Goal: Task Accomplishment & Management: Use online tool/utility

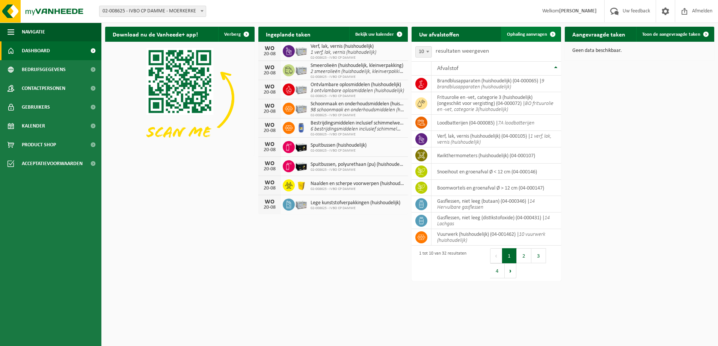
click at [527, 33] on span "Ophaling aanvragen" at bounding box center [527, 34] width 40 height 5
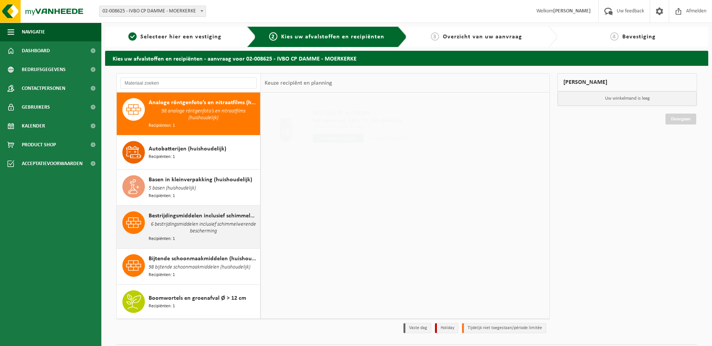
scroll to position [24, 0]
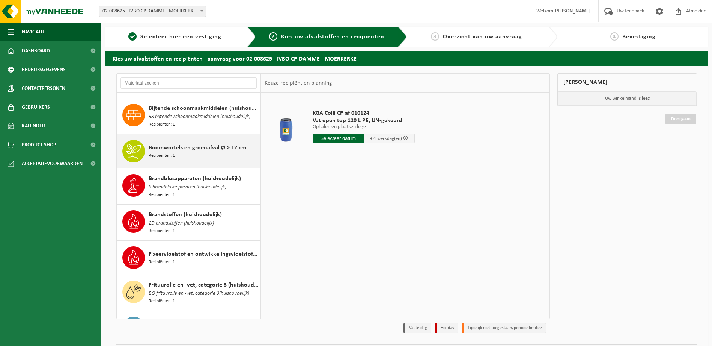
click at [201, 153] on div "Boomwortels en groenafval Ø > 12 cm Recipiënten: 1" at bounding box center [204, 151] width 110 height 23
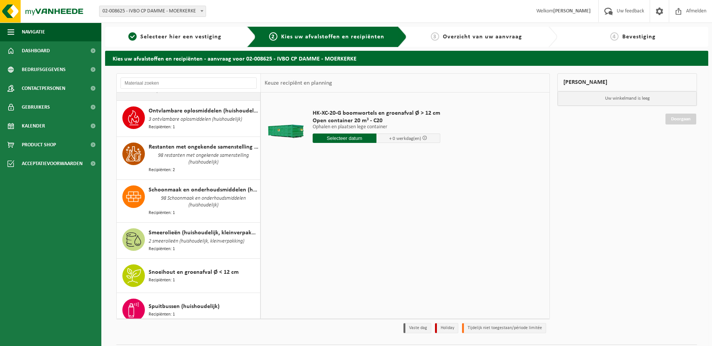
scroll to position [825, 0]
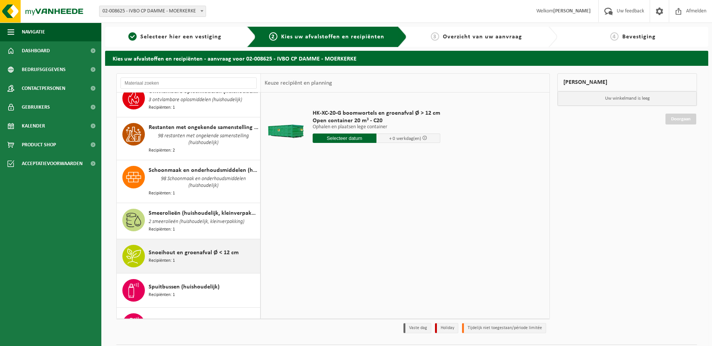
click at [187, 248] on span "Snoeihout en groenafval Ø < 12 cm" at bounding box center [194, 252] width 90 height 9
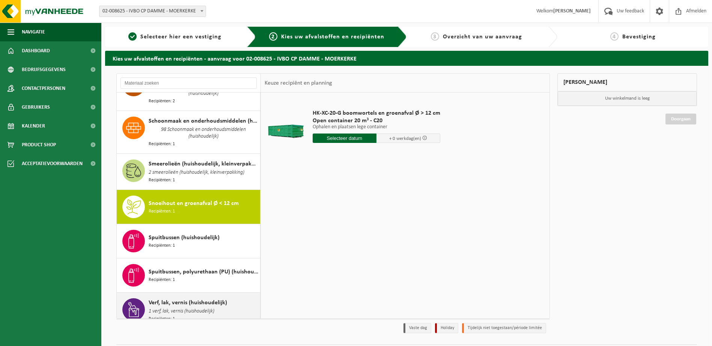
scroll to position [929, 0]
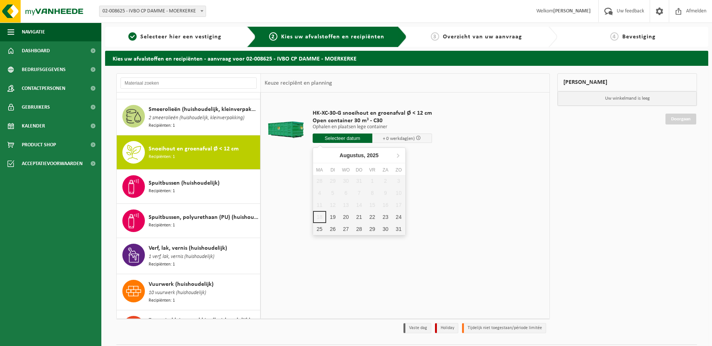
click at [340, 140] on input "text" at bounding box center [343, 137] width 60 height 9
click at [334, 217] on div "19" at bounding box center [332, 217] width 13 height 12
type input "Van 2025-08-19"
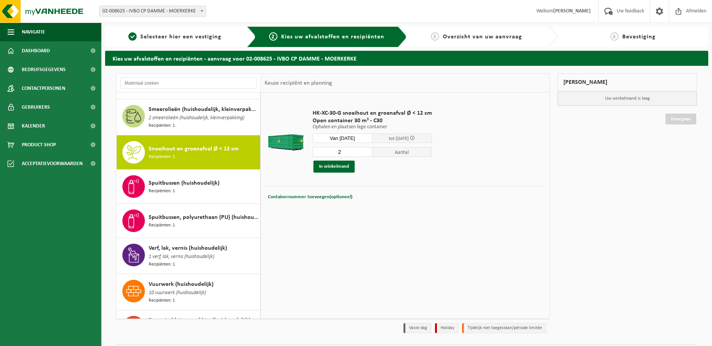
type input "2"
click at [365, 149] on input "2" at bounding box center [343, 152] width 60 height 10
click at [337, 167] on button "In winkelmand" at bounding box center [334, 166] width 41 height 12
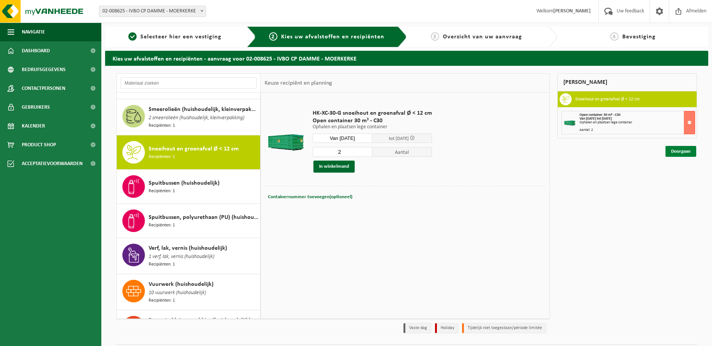
click at [677, 148] on link "Doorgaan" at bounding box center [681, 151] width 31 height 11
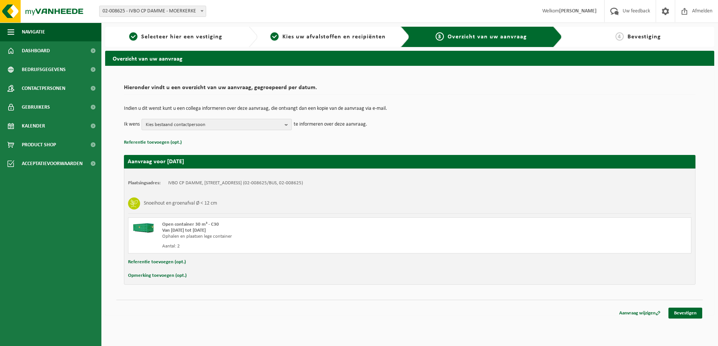
click at [264, 123] on span "Kies bestaand contactpersoon" at bounding box center [214, 124] width 136 height 11
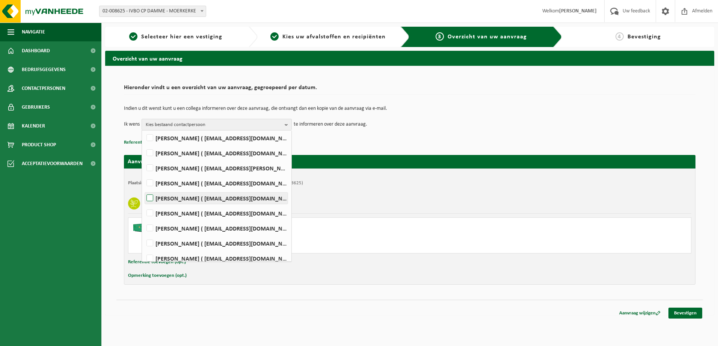
scroll to position [94, 0]
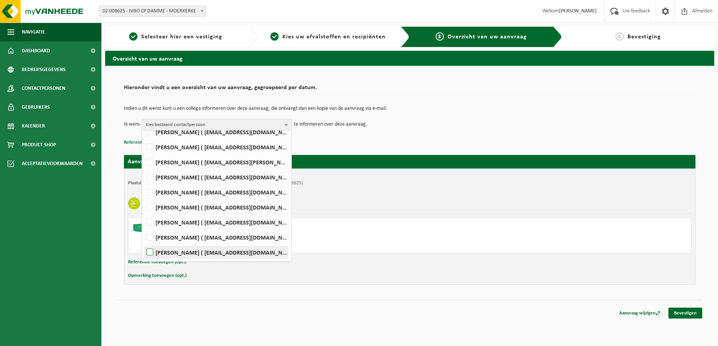
click at [208, 249] on label "KOEN VANNEVEL ( koen.vannevel@damme.be )" at bounding box center [216, 251] width 143 height 11
click at [144, 243] on input "KOEN VANNEVEL ( koen.vannevel@damme.be )" at bounding box center [143, 242] width 0 height 0
checkbox input "true"
click at [463, 115] on td "Indien u dit wenst kunt u een collega informeren over deze aanvraag, die ontvan…" at bounding box center [410, 112] width 572 height 13
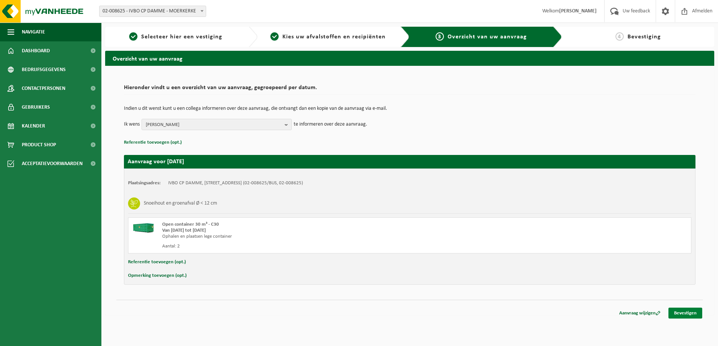
click at [681, 309] on link "Bevestigen" at bounding box center [686, 312] width 34 height 11
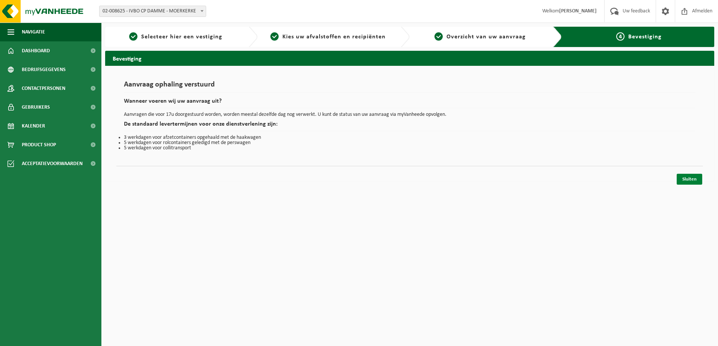
click at [690, 182] on link "Sluiten" at bounding box center [690, 179] width 26 height 11
